Goal: Navigation & Orientation: Find specific page/section

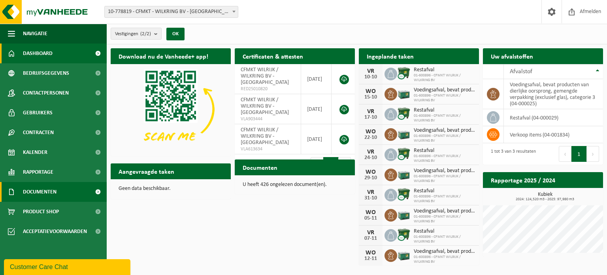
click at [33, 194] on span "Documenten" at bounding box center [40, 192] width 34 height 20
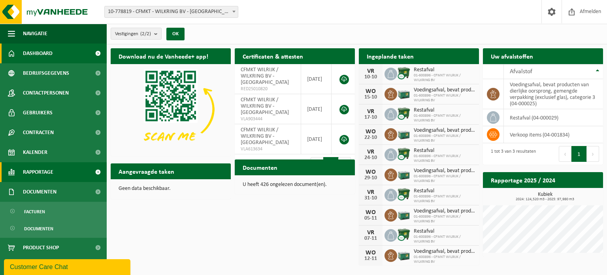
click at [32, 169] on span "Rapportage" at bounding box center [38, 172] width 30 height 20
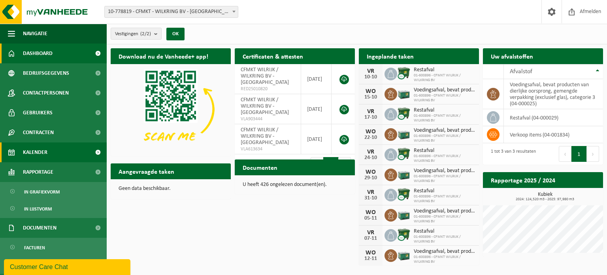
click at [31, 145] on span "Kalender" at bounding box center [35, 152] width 25 height 20
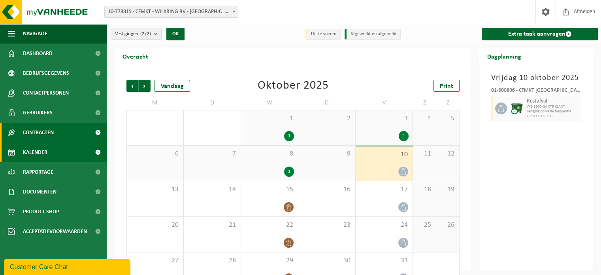
click at [32, 130] on span "Contracten" at bounding box center [38, 133] width 31 height 20
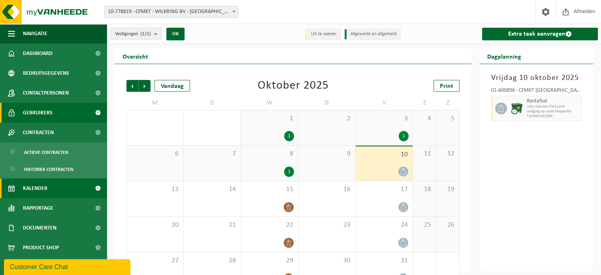
click at [32, 112] on span "Gebruikers" at bounding box center [38, 113] width 30 height 20
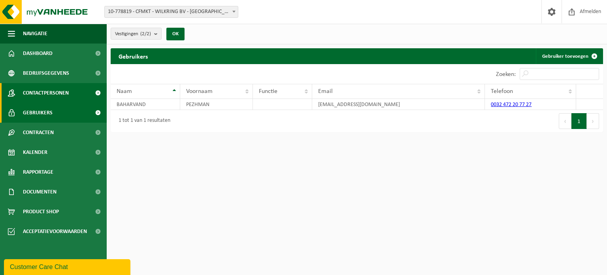
click at [34, 91] on span "Contactpersonen" at bounding box center [46, 93] width 46 height 20
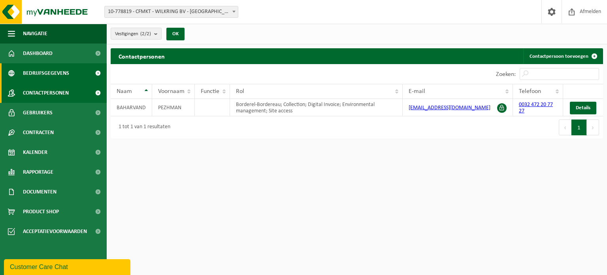
click at [42, 73] on span "Bedrijfsgegevens" at bounding box center [46, 73] width 46 height 20
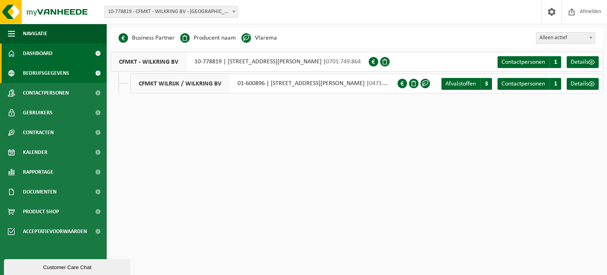
click at [24, 55] on span "Dashboard" at bounding box center [38, 53] width 30 height 20
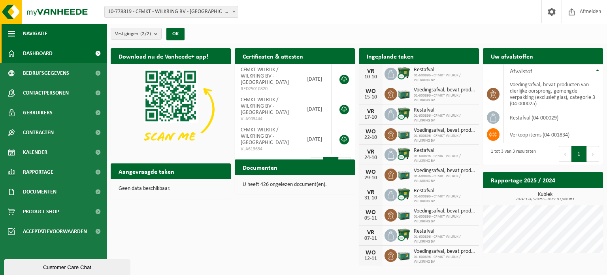
click at [28, 36] on span "Navigatie" at bounding box center [35, 34] width 25 height 20
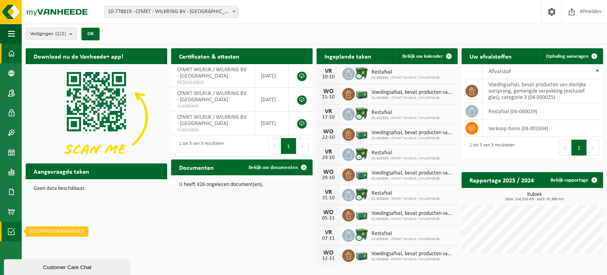
click at [14, 224] on span at bounding box center [11, 231] width 7 height 20
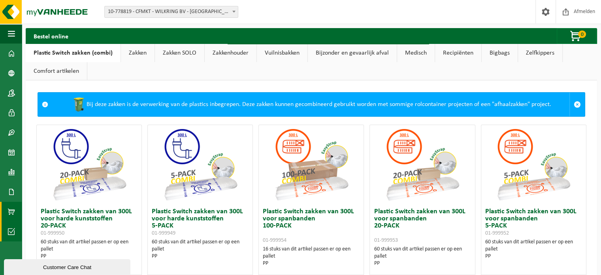
click at [15, 227] on span at bounding box center [11, 231] width 7 height 20
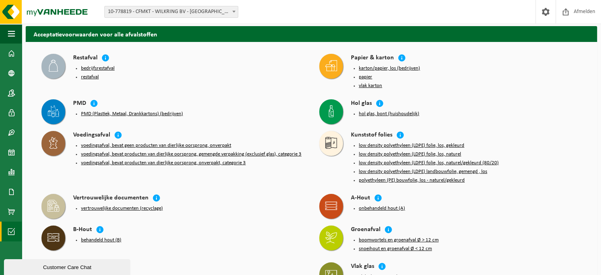
scroll to position [55, 0]
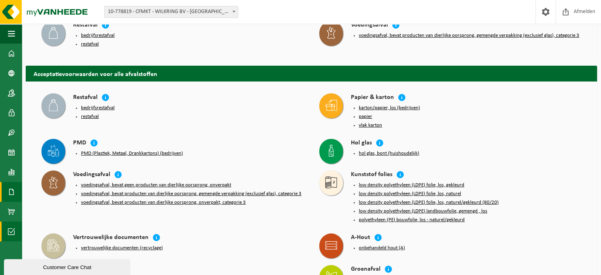
click at [8, 194] on span at bounding box center [11, 192] width 7 height 20
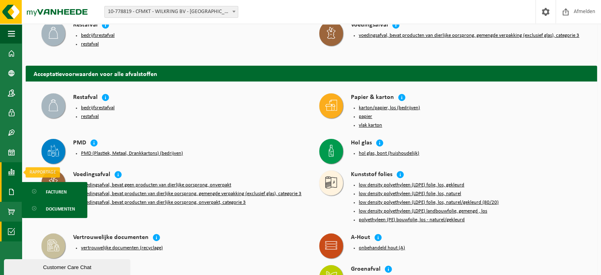
click at [13, 173] on span at bounding box center [11, 172] width 7 height 20
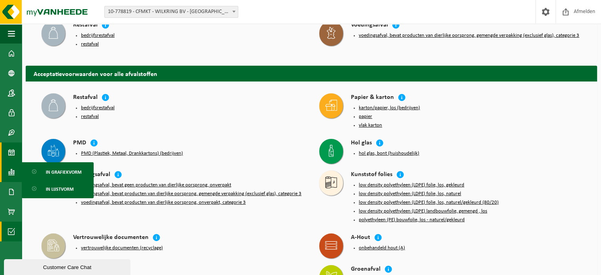
click at [16, 156] on link "Kalender" at bounding box center [11, 152] width 22 height 20
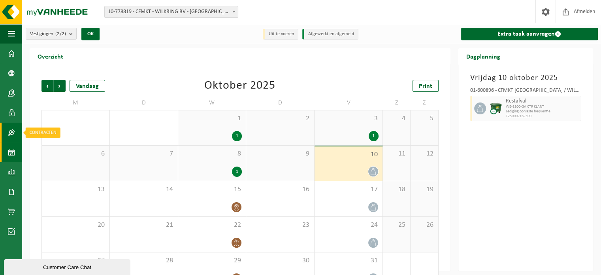
click at [15, 132] on link "Contracten" at bounding box center [11, 133] width 22 height 20
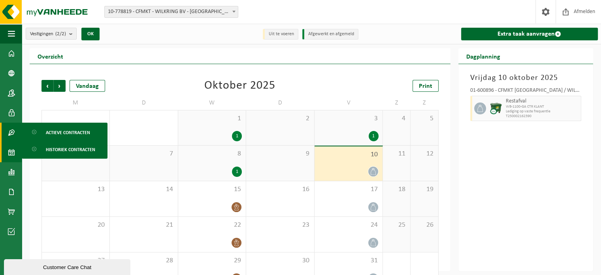
click at [13, 123] on span at bounding box center [11, 133] width 7 height 20
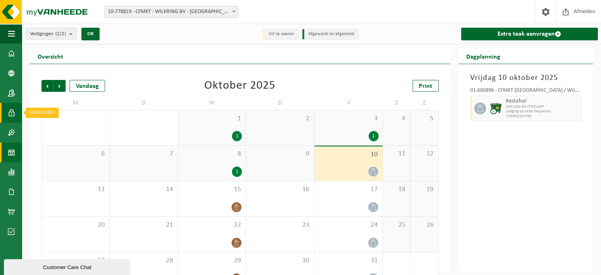
click at [13, 109] on span at bounding box center [11, 113] width 7 height 20
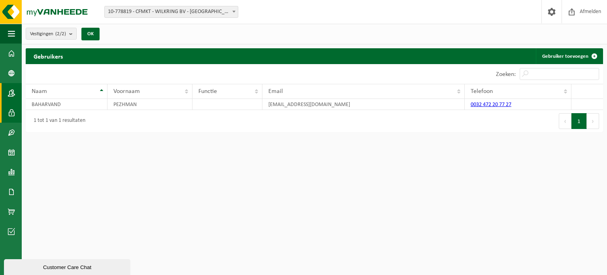
click at [15, 90] on span at bounding box center [11, 93] width 7 height 20
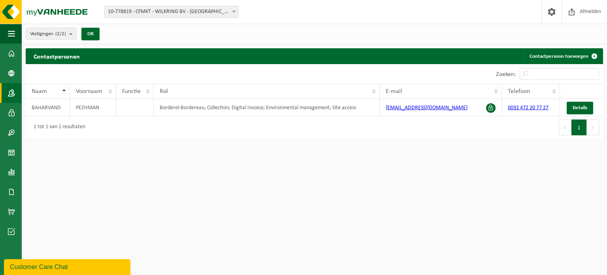
click at [15, 92] on span at bounding box center [11, 93] width 7 height 20
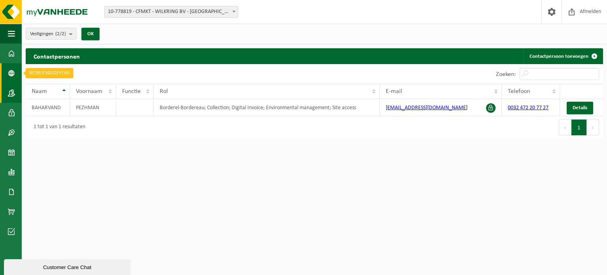
click at [14, 74] on span at bounding box center [11, 73] width 7 height 20
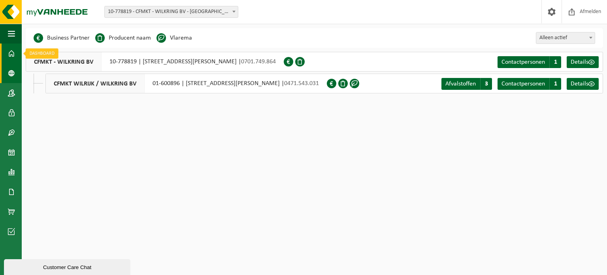
click at [15, 53] on span at bounding box center [11, 53] width 7 height 20
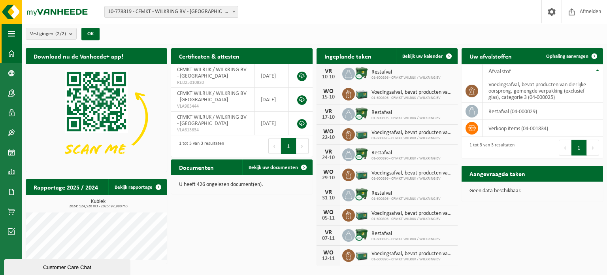
click at [13, 33] on span "button" at bounding box center [11, 34] width 7 height 20
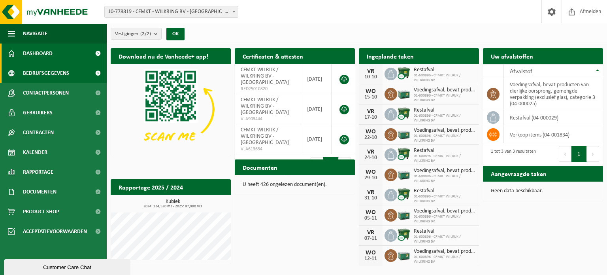
click at [51, 71] on span "Bedrijfsgegevens" at bounding box center [46, 73] width 46 height 20
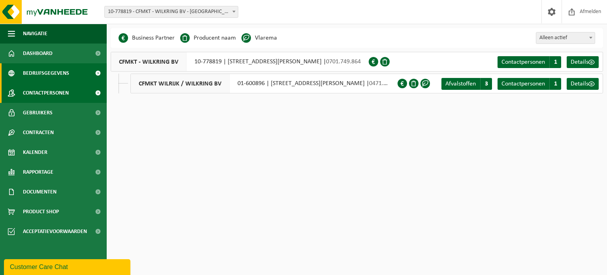
click at [51, 91] on span "Contactpersonen" at bounding box center [46, 93] width 46 height 20
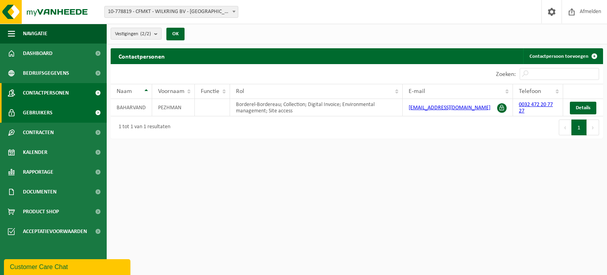
click at [43, 113] on span "Gebruikers" at bounding box center [38, 113] width 30 height 20
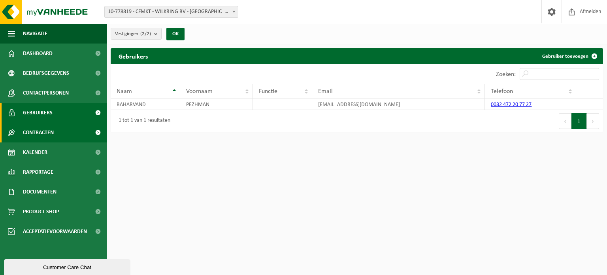
click at [38, 132] on span "Contracten" at bounding box center [38, 133] width 31 height 20
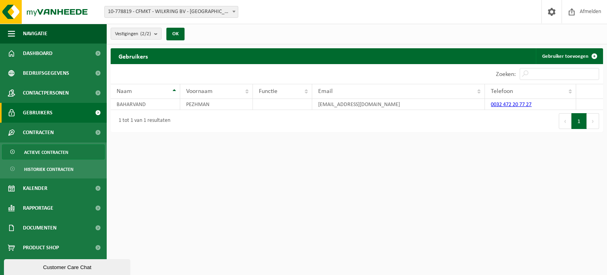
click at [47, 151] on span "Actieve contracten" at bounding box center [46, 152] width 44 height 15
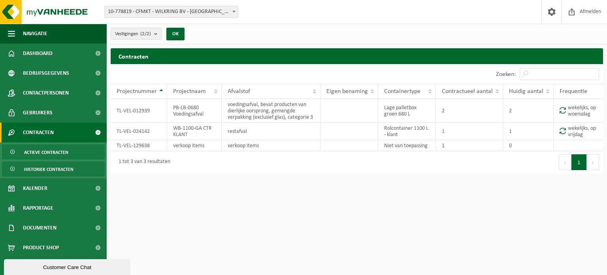
click at [54, 164] on span "Historiek contracten" at bounding box center [48, 169] width 49 height 15
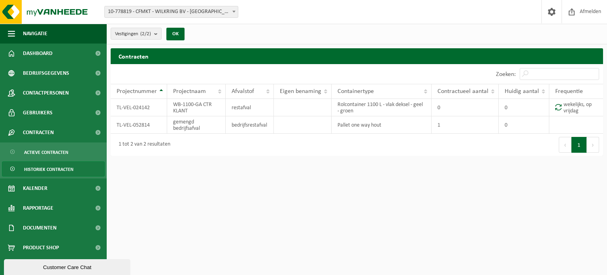
click at [54, 166] on span "Historiek contracten" at bounding box center [48, 169] width 49 height 15
click at [50, 189] on link "Kalender" at bounding box center [53, 188] width 107 height 20
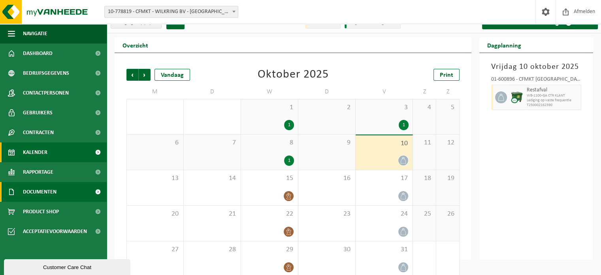
scroll to position [21, 0]
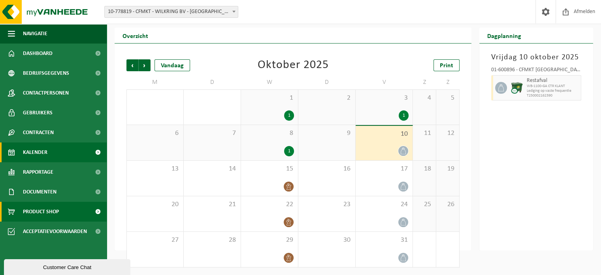
click at [54, 212] on span "Product Shop" at bounding box center [41, 212] width 36 height 20
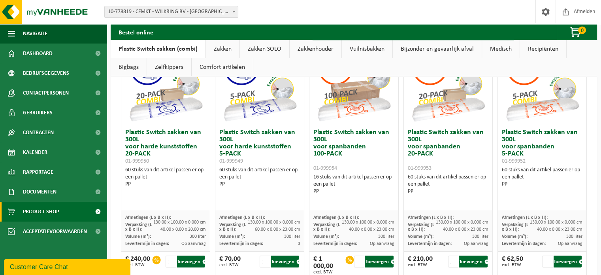
scroll to position [40, 0]
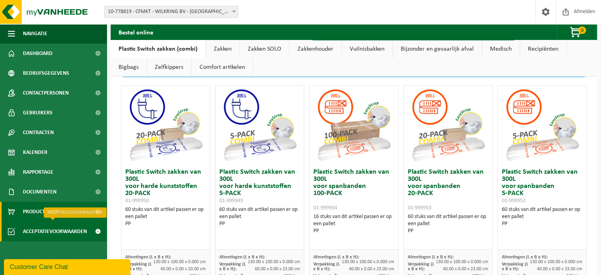
click at [65, 232] on span "Acceptatievoorwaarden" at bounding box center [55, 231] width 64 height 20
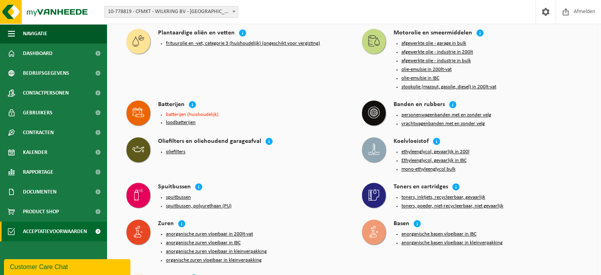
scroll to position [766, 0]
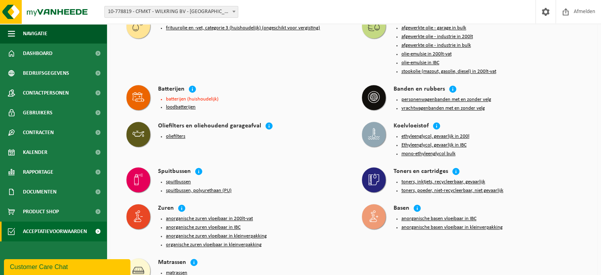
click at [73, 264] on div "Customer Care Chat" at bounding box center [67, 266] width 115 height 9
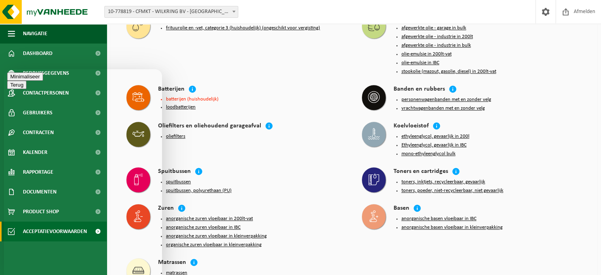
click at [256, 233] on button "anorganische zuren vloeibaar in kleinverpakking" at bounding box center [216, 236] width 101 height 6
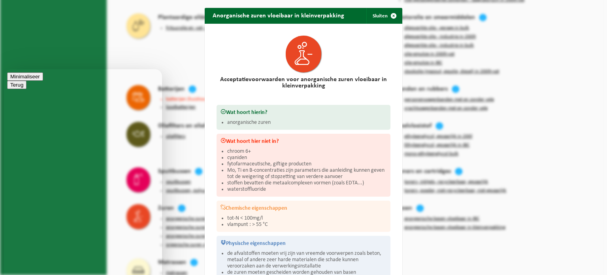
drag, startPoint x: 392, startPoint y: 12, endPoint x: 372, endPoint y: 22, distance: 22.3
click at [392, 12] on span "button" at bounding box center [394, 16] width 16 height 16
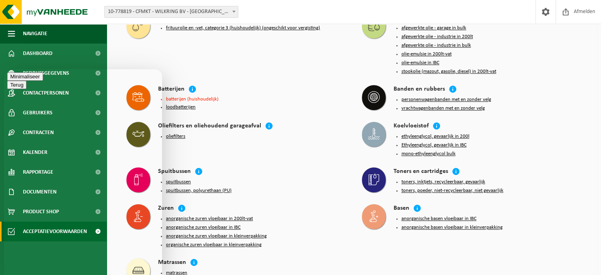
click at [43, 77] on button "Minimaliseer" at bounding box center [25, 76] width 36 height 8
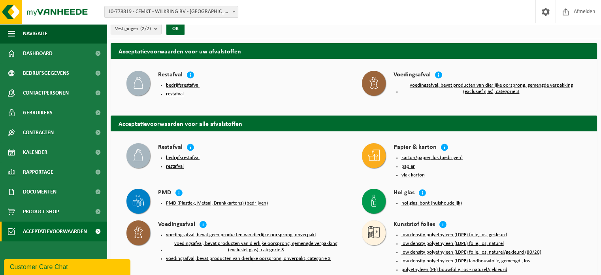
scroll to position [0, 0]
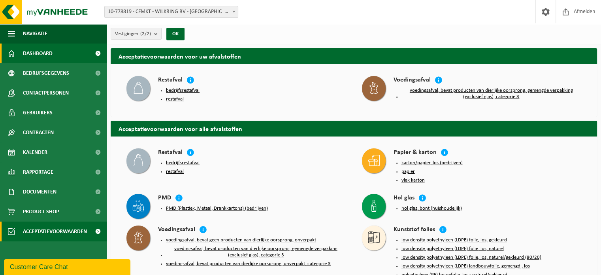
click at [40, 55] on span "Dashboard" at bounding box center [38, 53] width 30 height 20
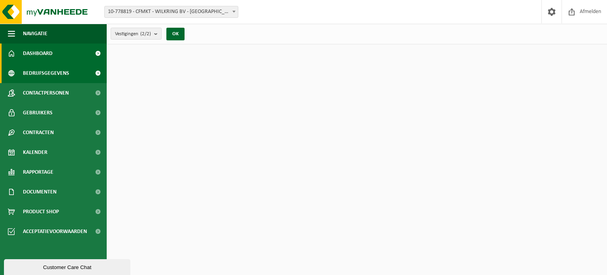
click at [36, 72] on span "Bedrijfsgegevens" at bounding box center [46, 73] width 46 height 20
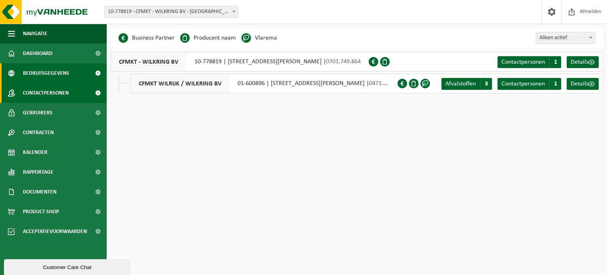
click at [25, 94] on span "Contactpersonen" at bounding box center [46, 93] width 46 height 20
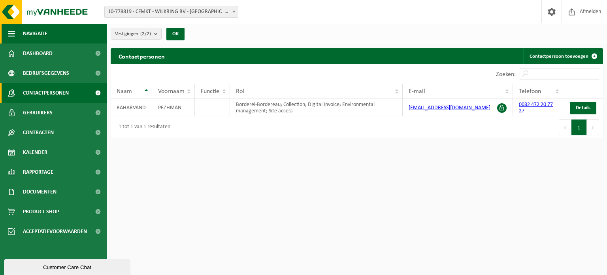
click at [28, 30] on span "Navigatie" at bounding box center [35, 34] width 25 height 20
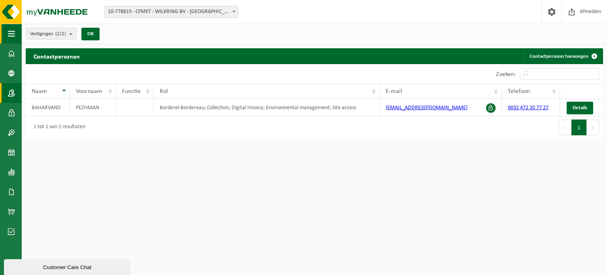
click at [28, 30] on button "Vestigingen (2/2)" at bounding box center [51, 34] width 51 height 12
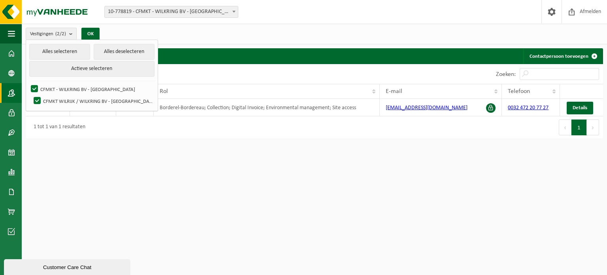
click at [157, 183] on html "Vestiging: 10-778819 - CFMKT - WILKRING BV - WILRIJK 01-600896 - CFMKT WILRIJK …" at bounding box center [303, 137] width 607 height 275
click at [14, 106] on span at bounding box center [11, 113] width 7 height 20
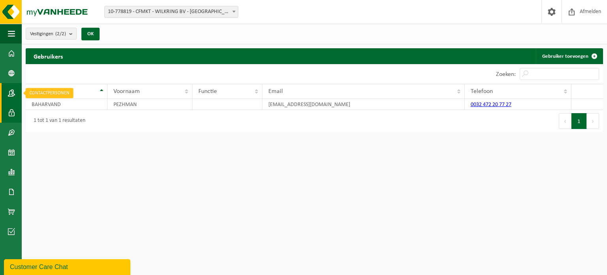
click at [16, 96] on link "Contactpersonen" at bounding box center [11, 93] width 22 height 20
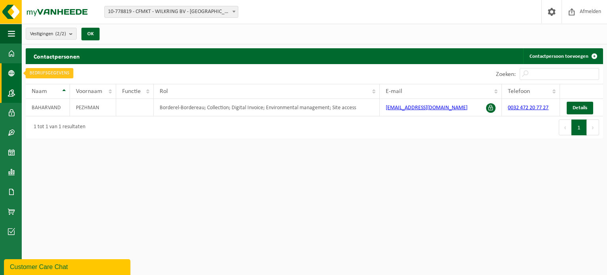
click at [17, 73] on link "Bedrijfsgegevens" at bounding box center [11, 73] width 22 height 20
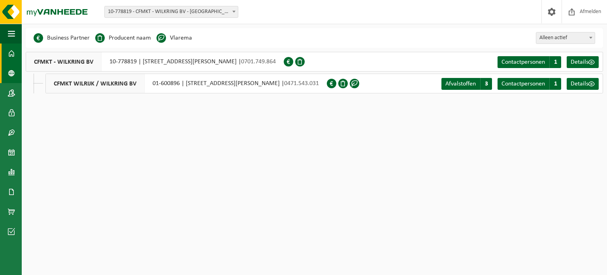
click at [18, 55] on link "Dashboard" at bounding box center [11, 53] width 22 height 20
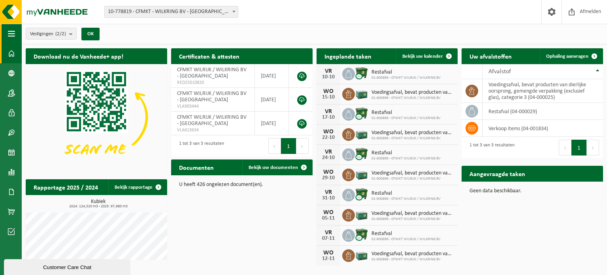
click at [17, 36] on button "Navigatie" at bounding box center [11, 34] width 22 height 20
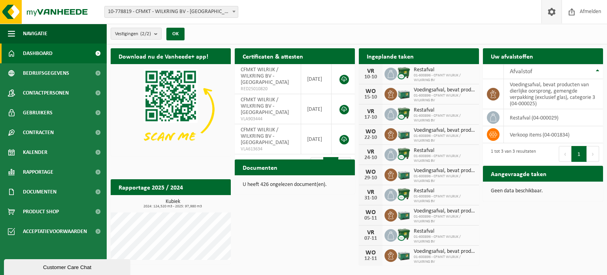
click at [550, 12] on span at bounding box center [552, 11] width 12 height 23
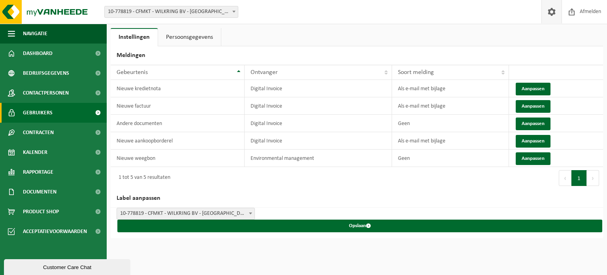
click at [32, 116] on span "Gebruikers" at bounding box center [38, 113] width 30 height 20
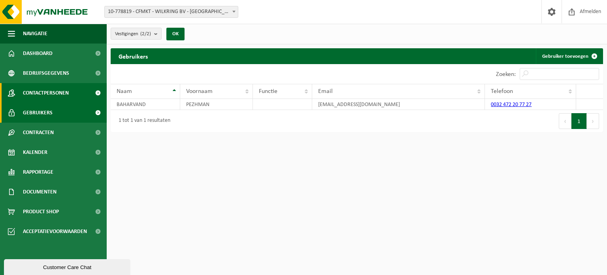
click at [45, 92] on span "Contactpersonen" at bounding box center [46, 93] width 46 height 20
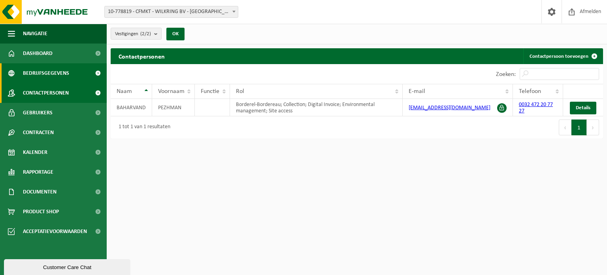
click at [52, 75] on span "Bedrijfsgegevens" at bounding box center [46, 73] width 46 height 20
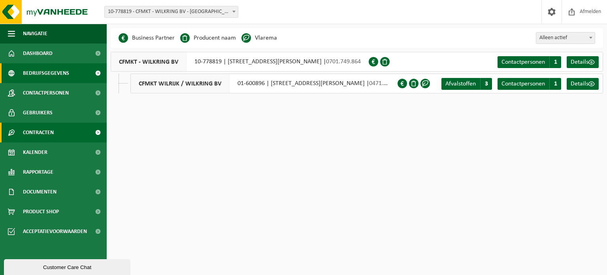
click at [43, 139] on span "Contracten" at bounding box center [38, 133] width 31 height 20
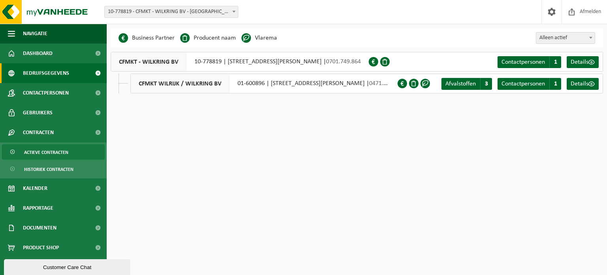
click at [37, 157] on span "Actieve contracten" at bounding box center [46, 152] width 44 height 15
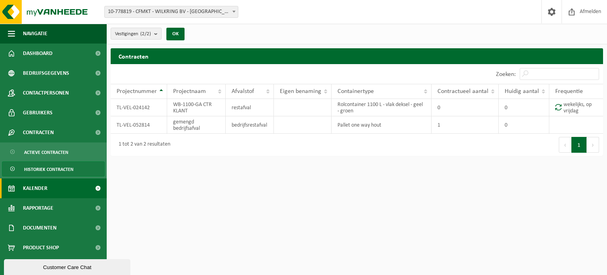
click at [34, 194] on span "Kalender" at bounding box center [35, 188] width 25 height 20
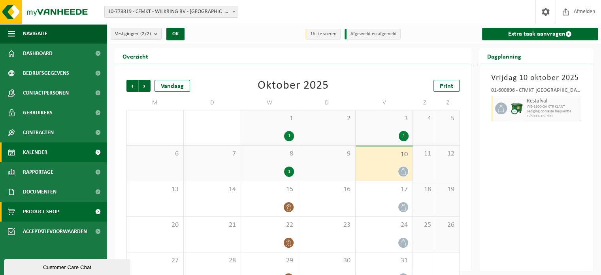
click at [36, 213] on span "Product Shop" at bounding box center [41, 212] width 36 height 20
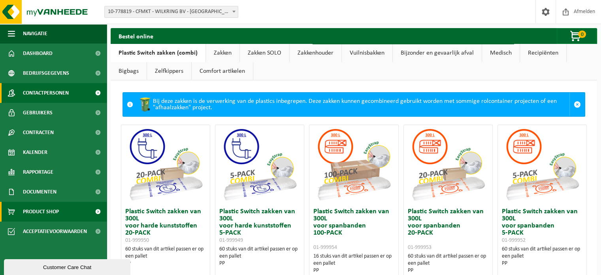
click at [32, 89] on span "Contactpersonen" at bounding box center [46, 93] width 46 height 20
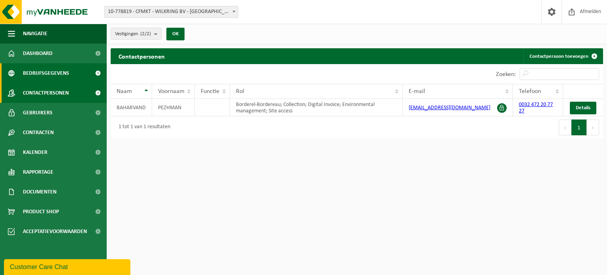
click at [39, 74] on span "Bedrijfsgegevens" at bounding box center [46, 73] width 46 height 20
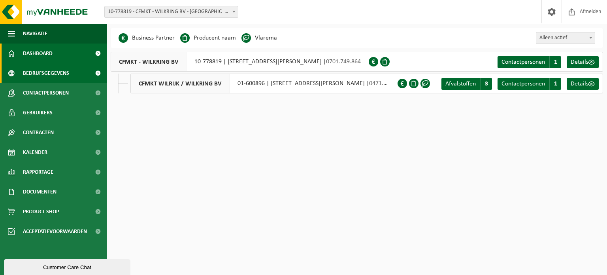
click at [30, 55] on span "Dashboard" at bounding box center [38, 53] width 30 height 20
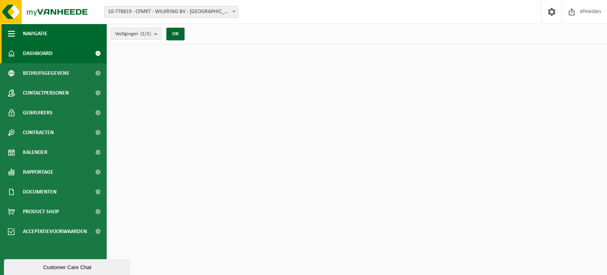
click at [14, 34] on span "button" at bounding box center [11, 34] width 7 height 20
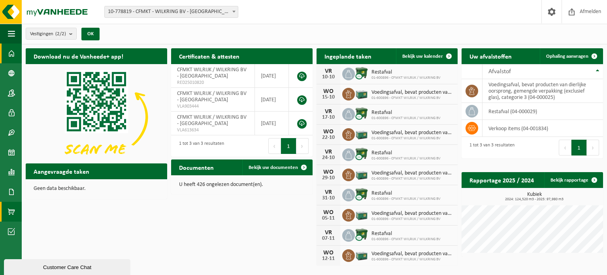
click at [8, 216] on span at bounding box center [11, 212] width 7 height 20
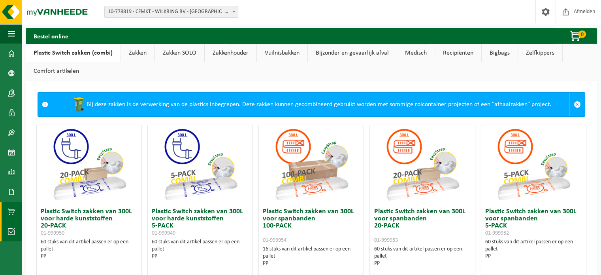
click at [10, 237] on span at bounding box center [11, 231] width 7 height 20
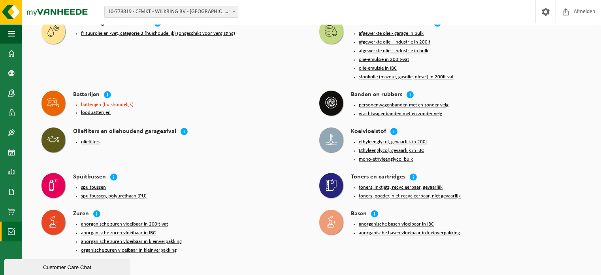
scroll to position [766, 0]
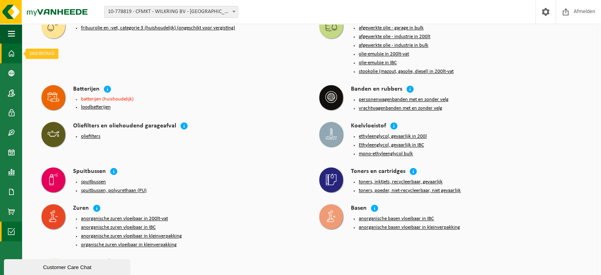
click at [17, 47] on link "Dashboard" at bounding box center [11, 53] width 22 height 20
